Goal: Task Accomplishment & Management: Manage account settings

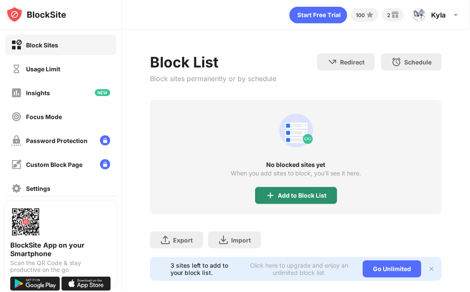
click at [286, 190] on div "Add to Block List" at bounding box center [296, 195] width 82 height 17
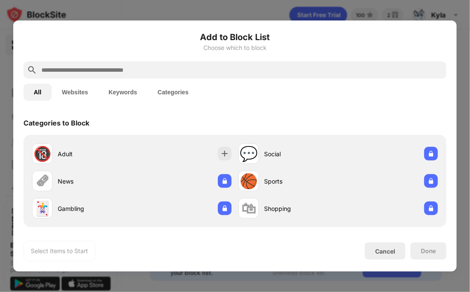
click at [200, 71] on input "text" at bounding box center [242, 70] width 402 height 10
type input "*"
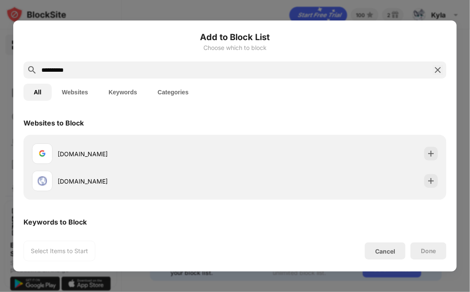
type input "**********"
